Goal: Find specific fact: Find contact information

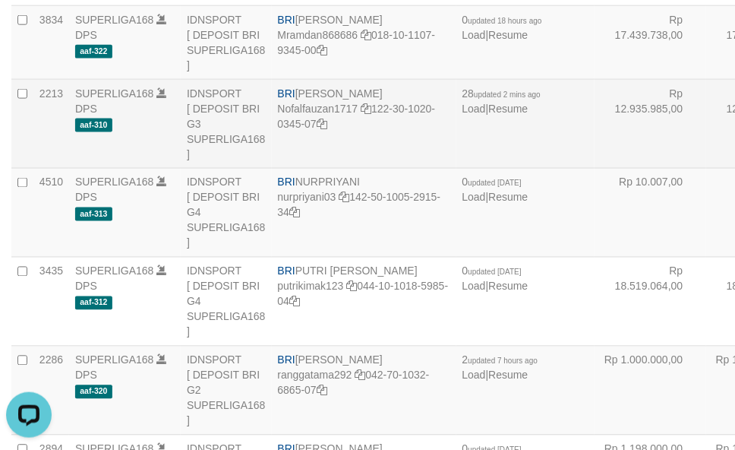
click at [317, 169] on td "BRI NOFAL ZANURIAH Nofalfauzan1717 122-30-1020-0345-07" at bounding box center [364, 124] width 185 height 89
click at [316, 169] on td "BRI NOFAL ZANURIAH Nofalfauzan1717 122-30-1020-0345-07" at bounding box center [364, 124] width 185 height 89
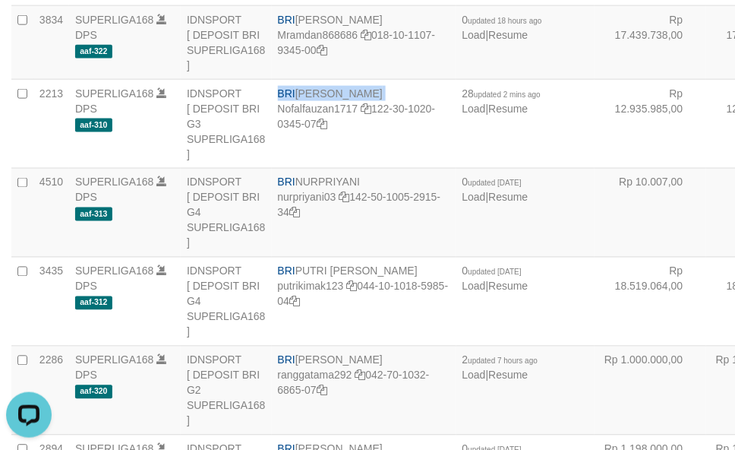
copy td "BRI NOFAL ZANURIAH"
drag, startPoint x: 568, startPoint y: 188, endPoint x: 576, endPoint y: 184, distance: 8.5
click at [595, 80] on td "Rp 17.439.738,00" at bounding box center [651, 43] width 112 height 74
drag, startPoint x: 606, startPoint y: 118, endPoint x: 598, endPoint y: 115, distance: 8.7
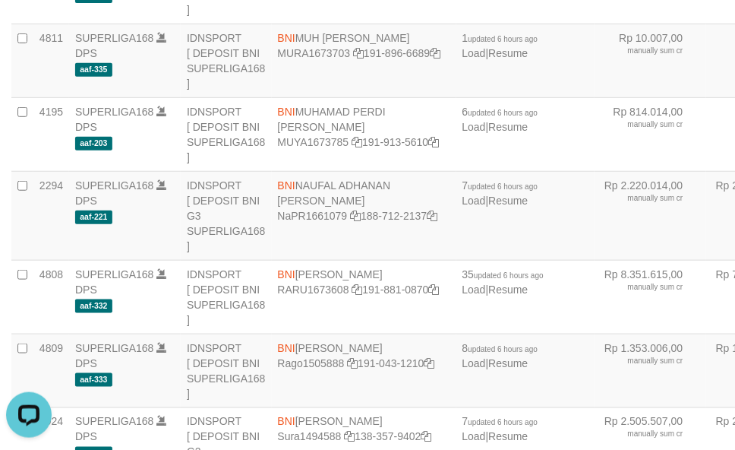
scroll to position [3968, 0]
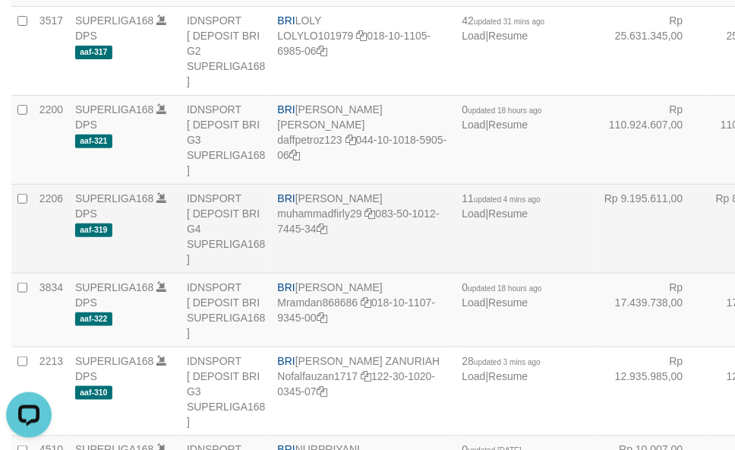
click at [298, 273] on td "BRI [PERSON_NAME] muhammadfirly29 083-50-1012-7445-34" at bounding box center [364, 229] width 185 height 89
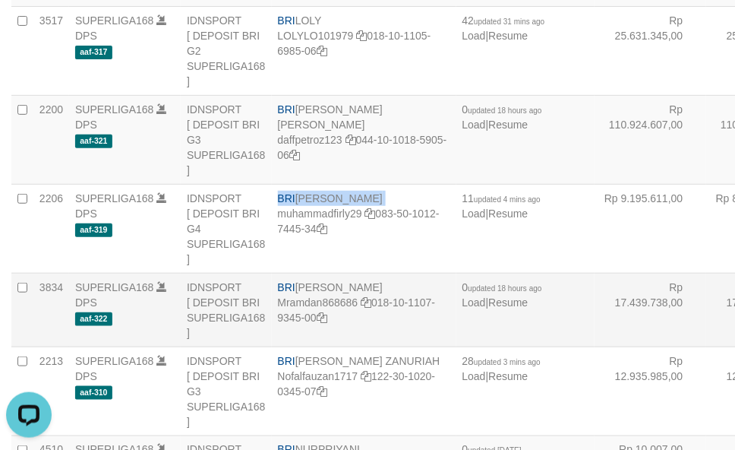
copy td "[PERSON_NAME]"
